Goal: Task Accomplishment & Management: Complete application form

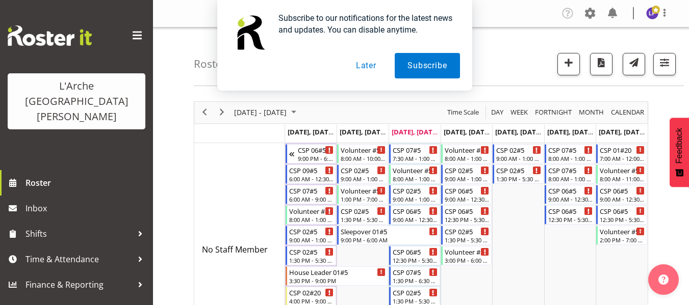
click at [371, 66] on button "Later" at bounding box center [366, 65] width 46 height 25
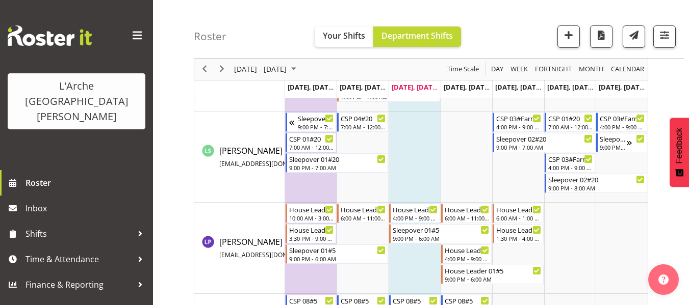
scroll to position [714, 0]
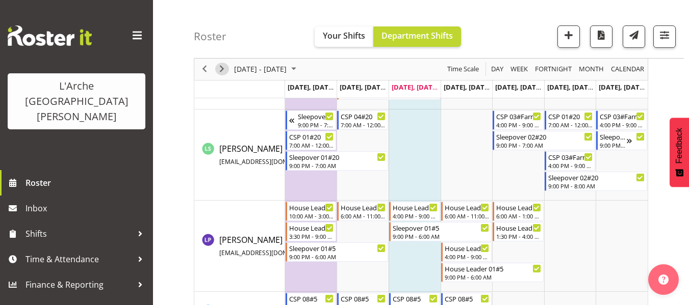
click at [223, 71] on span "Next" at bounding box center [222, 69] width 12 height 13
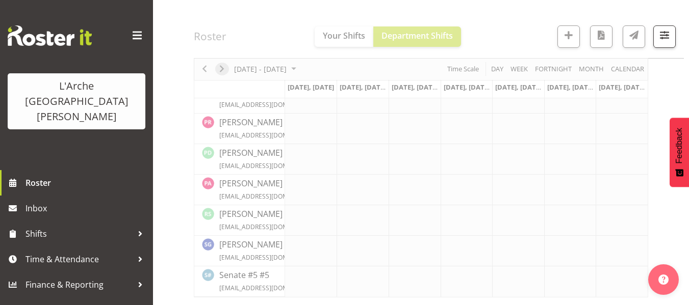
scroll to position [458, 0]
click at [664, 35] on span "button" at bounding box center [664, 35] width 13 height 13
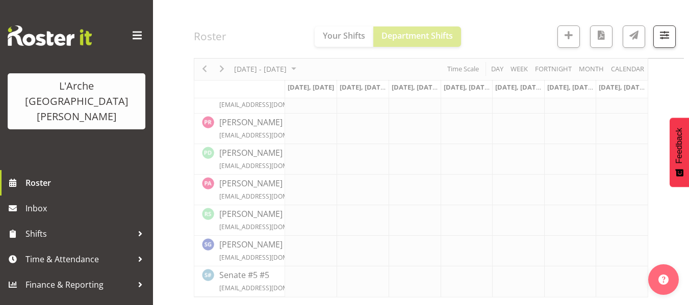
scroll to position [761, 0]
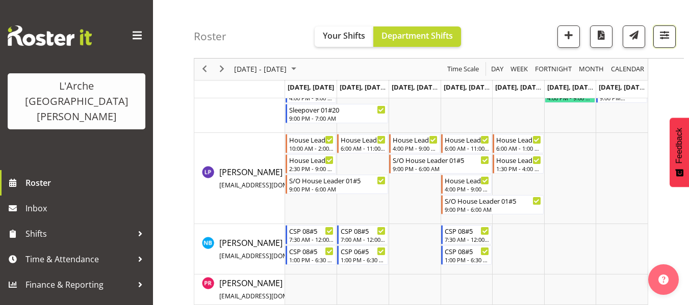
click at [659, 36] on span "button" at bounding box center [664, 35] width 13 height 13
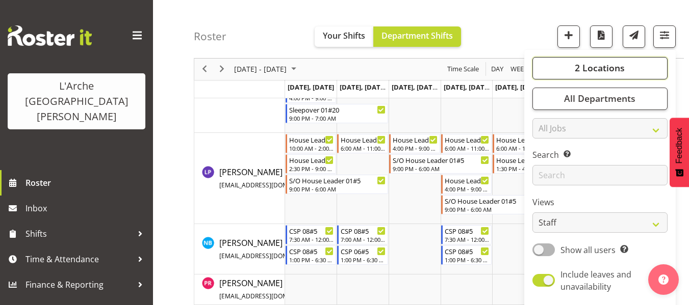
click at [587, 76] on button "2 Locations" at bounding box center [599, 68] width 135 height 22
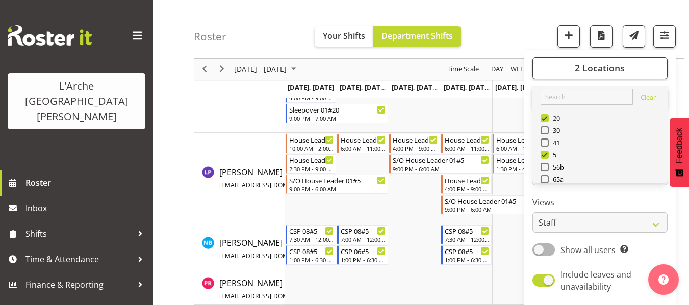
click at [545, 119] on span at bounding box center [544, 118] width 8 height 8
click at [545, 119] on input "20" at bounding box center [543, 118] width 7 height 7
checkbox input "false"
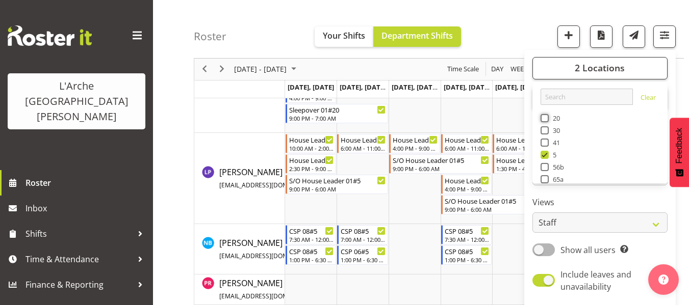
scroll to position [458, 0]
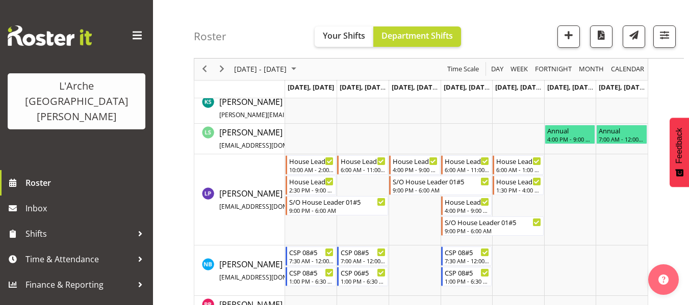
scroll to position [557, 0]
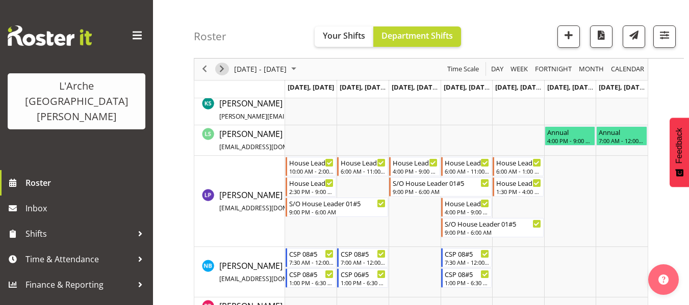
click at [219, 74] on span "Next" at bounding box center [222, 69] width 12 height 13
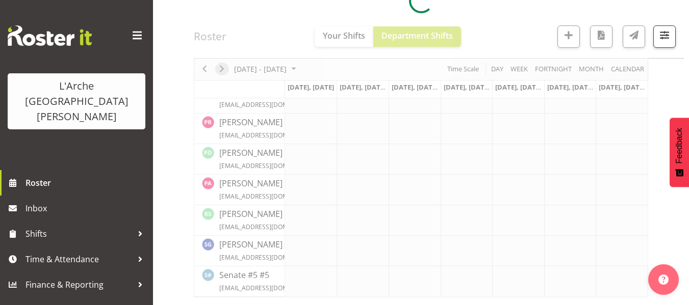
scroll to position [397, 0]
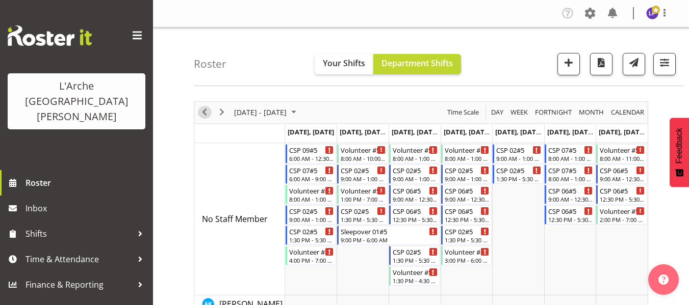
click at [207, 112] on span "Previous" at bounding box center [204, 112] width 12 height 13
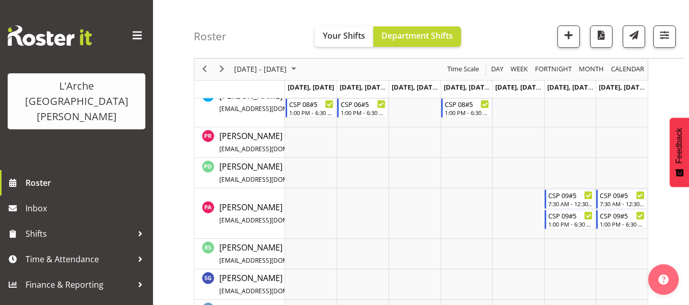
scroll to position [710, 0]
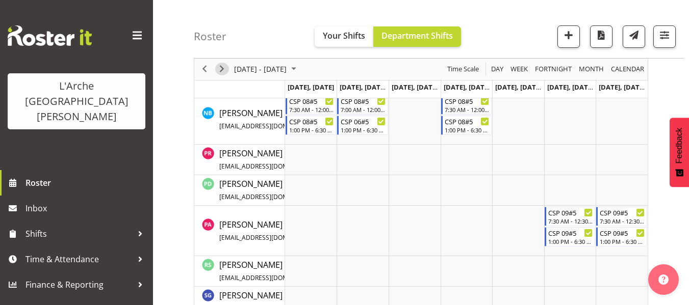
click at [219, 66] on span "Next" at bounding box center [222, 69] width 12 height 13
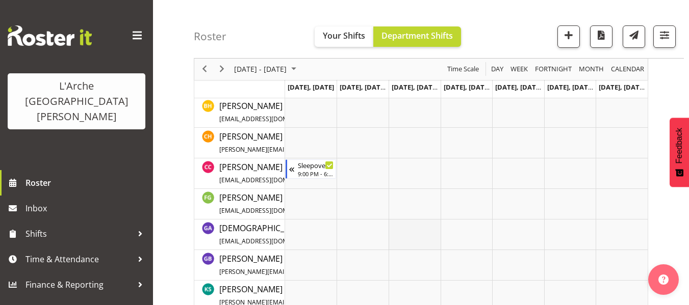
scroll to position [213, 0]
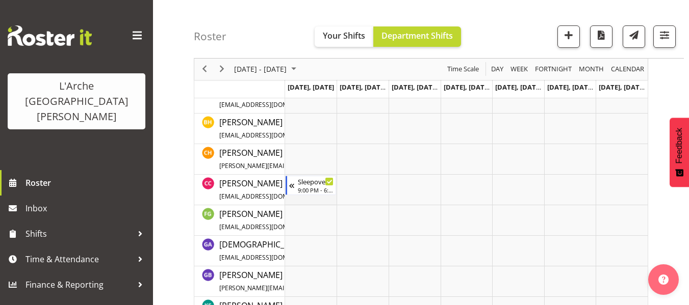
click at [298, 197] on td "Timeline Week of October 8, 2025" at bounding box center [311, 190] width 52 height 31
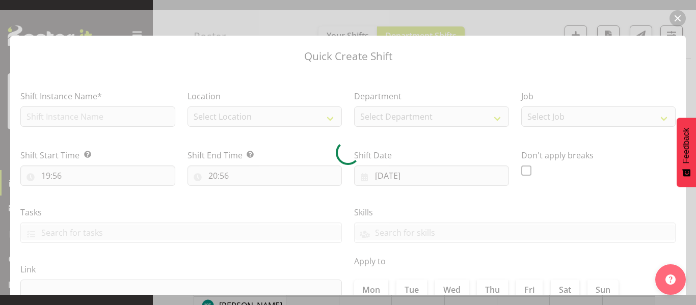
type input "[DATE]"
checkbox input "true"
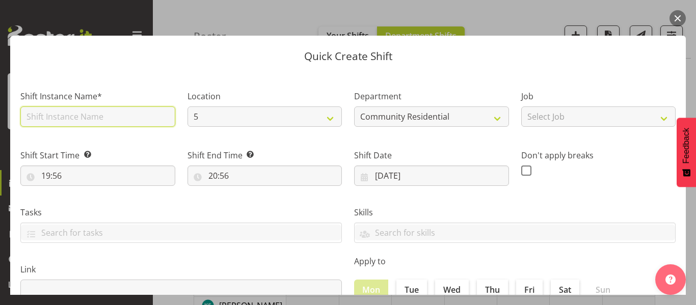
click at [89, 113] on input "text" at bounding box center [97, 117] width 155 height 20
type input "CSP 08#05"
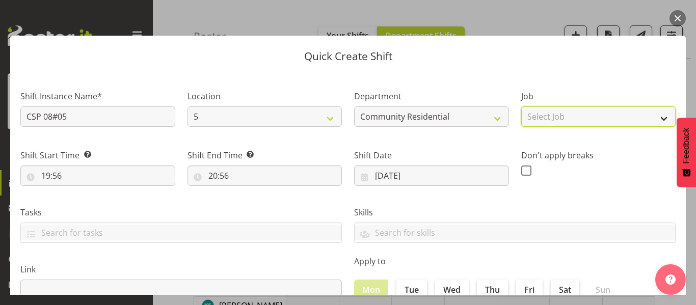
click at [560, 117] on select "Select Job Accounts Admin Art Coordinator Community Leader Community Support Pe…" at bounding box center [598, 117] width 155 height 20
select select "2"
click at [521, 107] on select "Select Job Accounts Admin Art Coordinator Community Leader Community Support Pe…" at bounding box center [598, 117] width 155 height 20
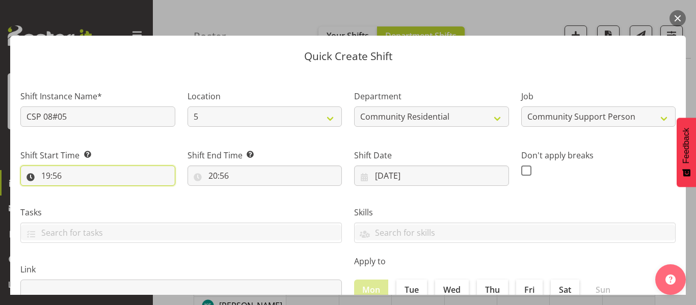
click at [56, 177] on input "19:56" at bounding box center [97, 176] width 155 height 20
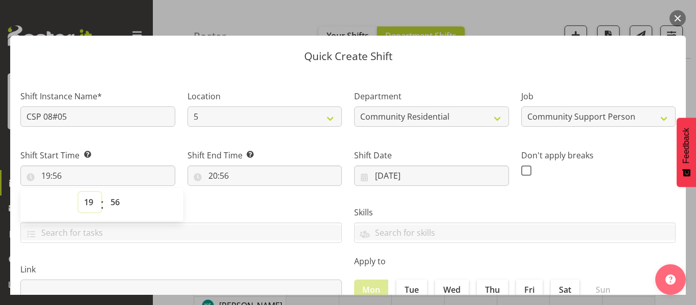
click at [87, 204] on select "00 01 02 03 04 05 06 07 08 09 10 11 12 13 14 15 16 17 18 19 20 21 22 23" at bounding box center [89, 202] width 23 height 20
select select "7"
click at [78, 192] on select "00 01 02 03 04 05 06 07 08 09 10 11 12 13 14 15 16 17 18 19 20 21 22 23" at bounding box center [89, 202] width 23 height 20
type input "07:56"
click at [115, 199] on select "00 01 02 03 04 05 06 07 08 09 10 11 12 13 14 15 16 17 18 19 20 21 22 23 24 25 2…" at bounding box center [116, 202] width 23 height 20
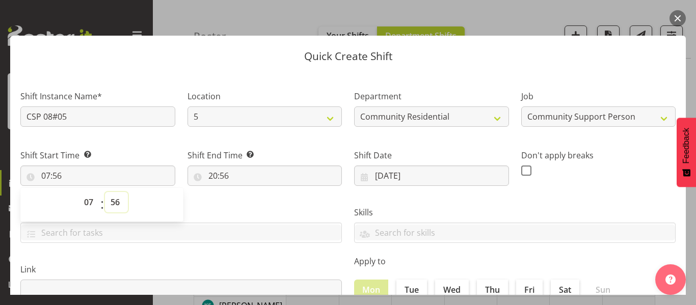
select select "30"
click at [105, 192] on select "00 01 02 03 04 05 06 07 08 09 10 11 12 13 14 15 16 17 18 19 20 21 22 23 24 25 2…" at bounding box center [116, 202] width 23 height 20
type input "07:30"
click at [84, 199] on select "00 01 02 03 04 05 06 07 08 09 10 11 12 13 14 15 16 17 18 19 20 21 22 23" at bounding box center [89, 202] width 23 height 20
select select "6"
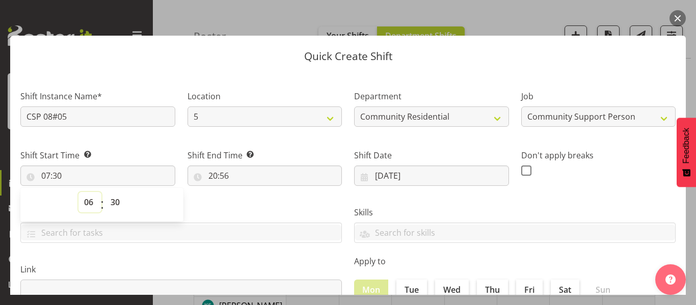
click at [78, 192] on select "00 01 02 03 04 05 06 07 08 09 10 11 12 13 14 15 16 17 18 19 20 21 22 23" at bounding box center [89, 202] width 23 height 20
type input "06:30"
click at [113, 200] on select "00 01 02 03 04 05 06 07 08 09 10 11 12 13 14 15 16 17 18 19 20 21 22 23 24 25 2…" at bounding box center [116, 202] width 23 height 20
select select "0"
click at [105, 192] on select "00 01 02 03 04 05 06 07 08 09 10 11 12 13 14 15 16 17 18 19 20 21 22 23 24 25 2…" at bounding box center [116, 202] width 23 height 20
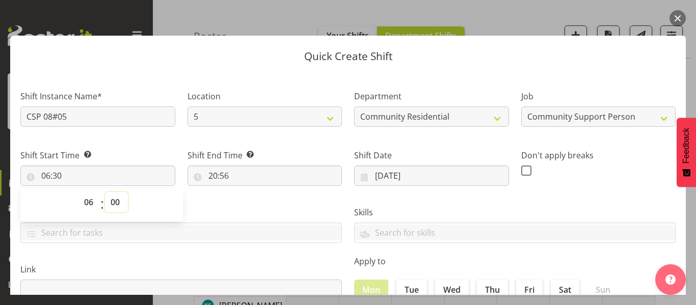
type input "06:00"
click at [221, 178] on input "20:56" at bounding box center [265, 176] width 155 height 20
click at [254, 205] on select "00 01 02 03 04 05 06 07 08 09 10 11 12 13 14 15 16 17 18 19 20 21 22 23" at bounding box center [257, 202] width 23 height 20
click at [670, 19] on button "button" at bounding box center [678, 18] width 16 height 16
